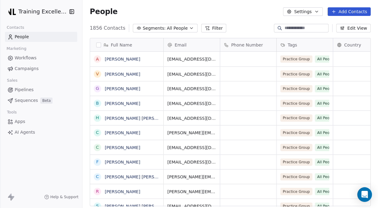
scroll to position [183, 296]
click at [31, 100] on span "Sequences" at bounding box center [26, 100] width 23 height 6
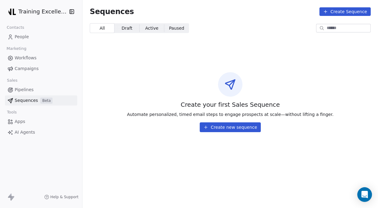
click at [27, 131] on span "AI Agents" at bounding box center [25, 132] width 20 height 6
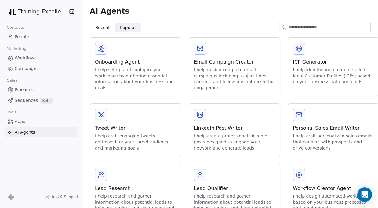
click at [32, 68] on span "Campaigns" at bounding box center [27, 68] width 24 height 6
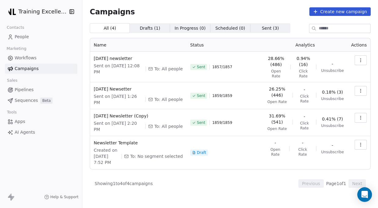
click at [30, 59] on span "Workflows" at bounding box center [26, 58] width 22 height 6
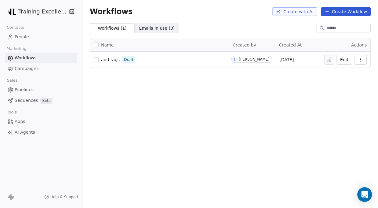
click at [33, 58] on span "Workflows" at bounding box center [26, 58] width 22 height 6
click at [30, 41] on link "People" at bounding box center [41, 37] width 72 height 10
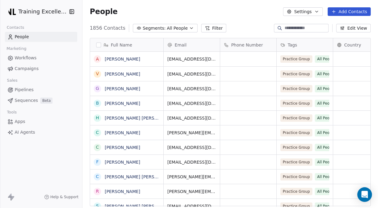
scroll to position [183, 296]
